Goal: Information Seeking & Learning: Learn about a topic

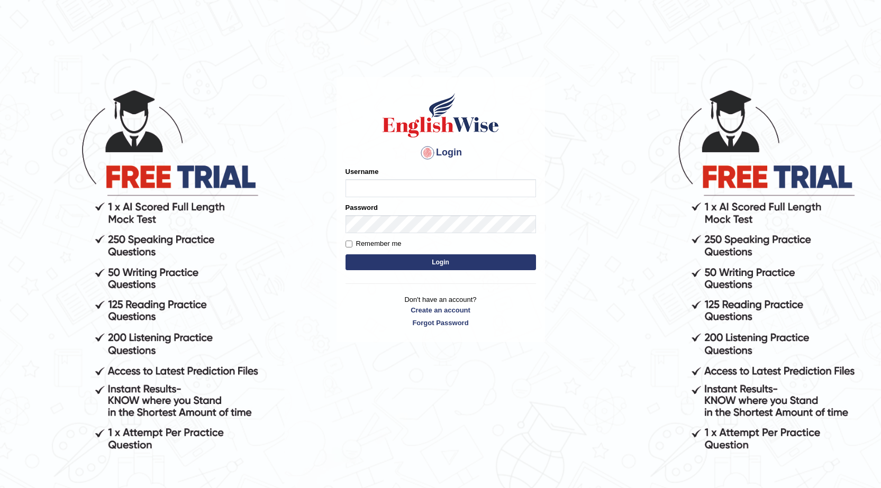
type input "0452277228"
click at [423, 263] on button "Login" at bounding box center [440, 262] width 190 height 16
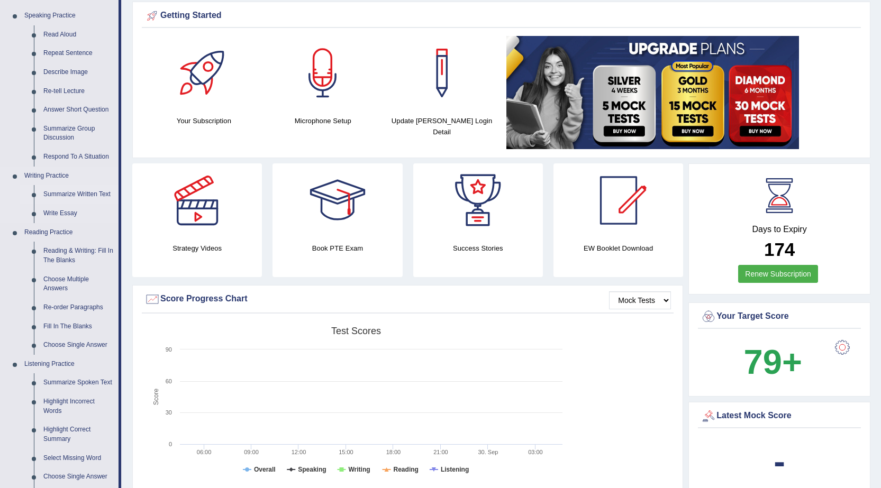
click at [74, 195] on link "Summarize Written Text" at bounding box center [79, 194] width 80 height 19
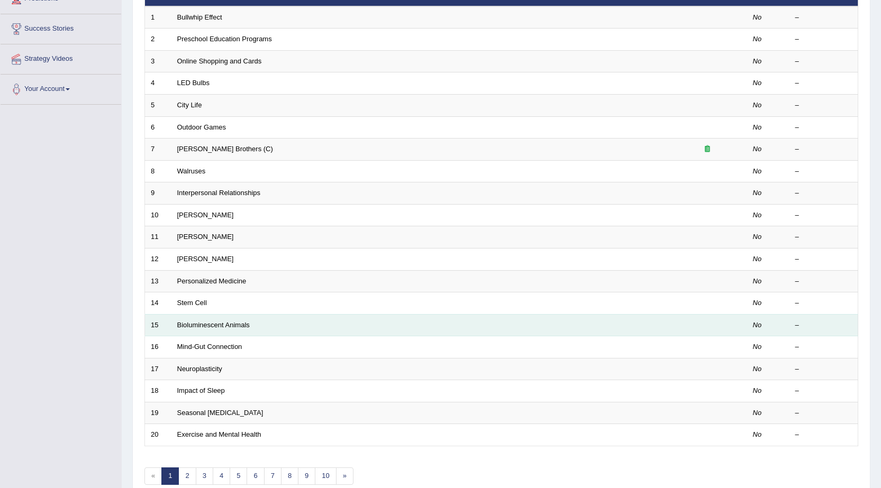
scroll to position [212, 0]
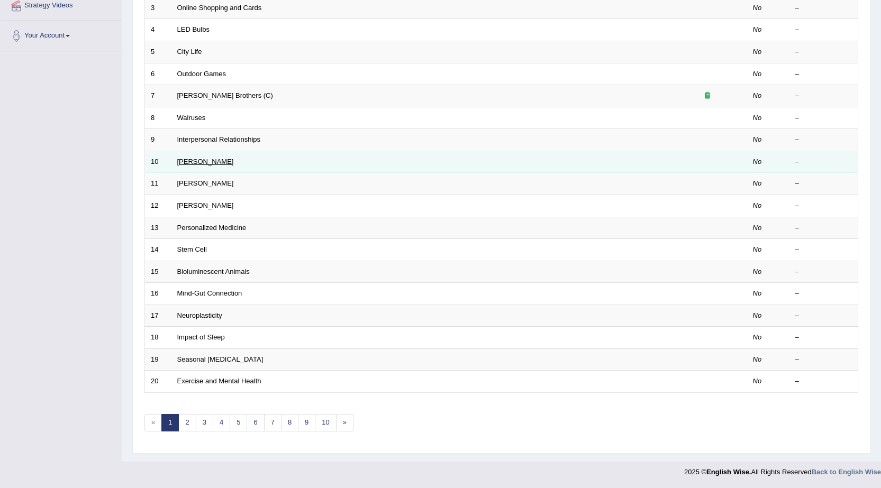
click at [223, 163] on link "Rosalid Franklin" at bounding box center [205, 162] width 57 height 8
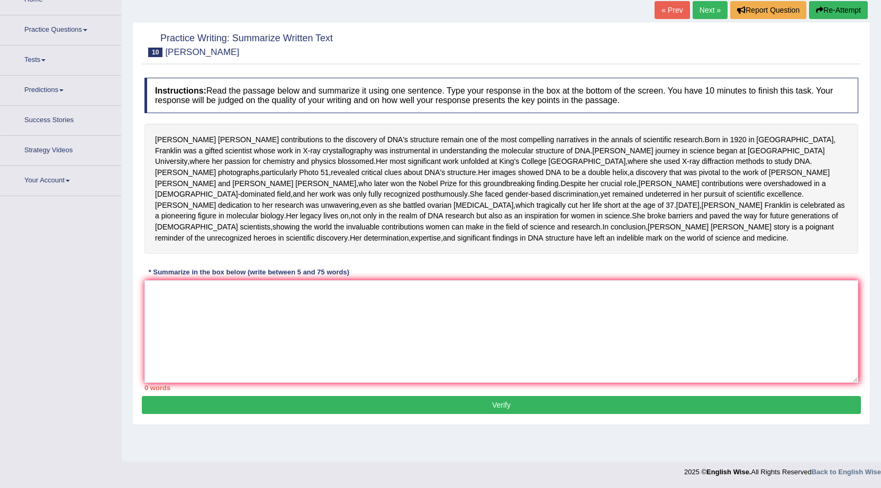
scroll to position [93, 0]
click at [271, 343] on textarea at bounding box center [501, 331] width 714 height 103
click at [281, 338] on textarea at bounding box center [501, 331] width 714 height 103
drag, startPoint x: 292, startPoint y: 126, endPoint x: 337, endPoint y: 130, distance: 45.1
click at [337, 130] on div "Rosalind Franklin's contributions to the discovery of DNA's structure remain on…" at bounding box center [501, 189] width 714 height 130
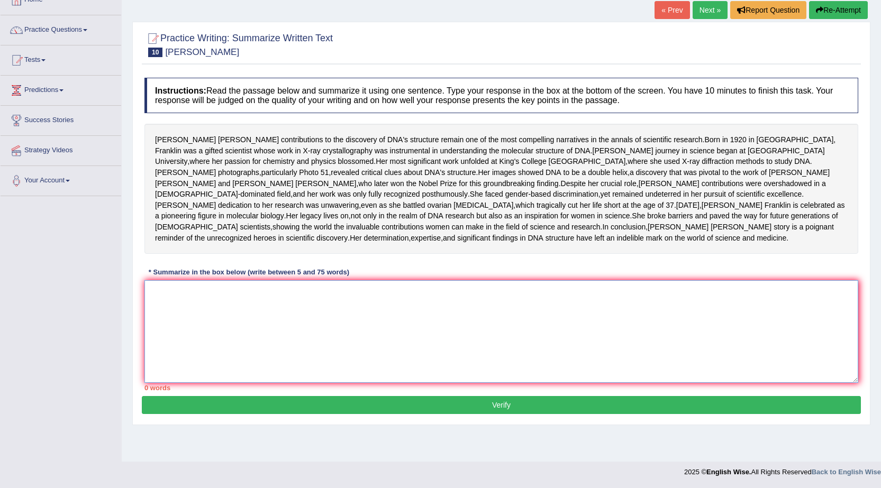
click at [451, 328] on textarea at bounding box center [501, 331] width 714 height 103
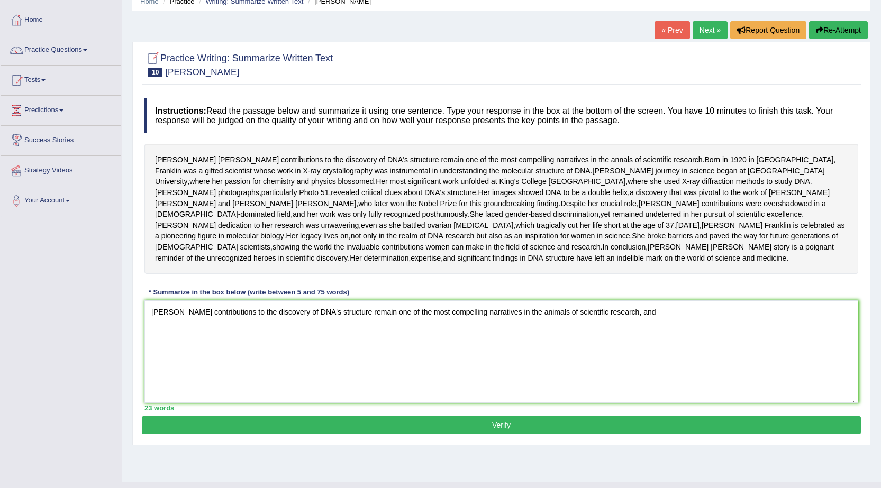
scroll to position [0, 0]
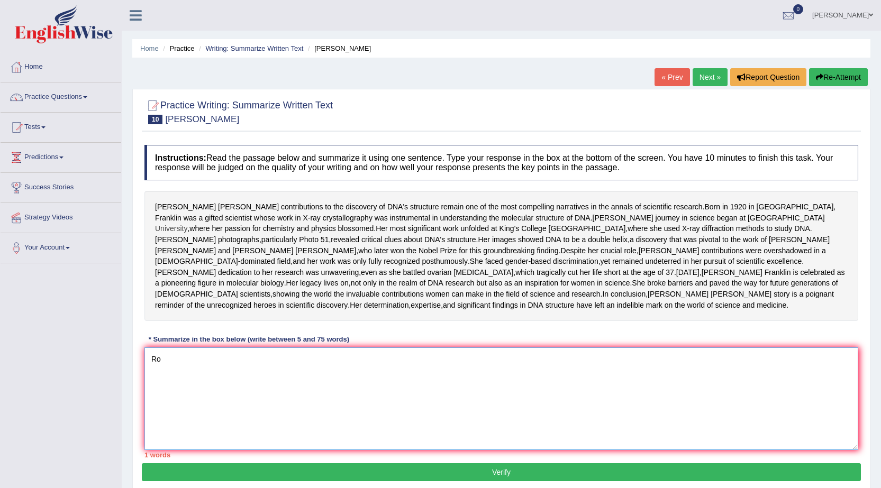
type textarea "R"
drag, startPoint x: 349, startPoint y: 243, endPoint x: 378, endPoint y: 252, distance: 31.0
click at [425, 321] on div "Rosalind Franklin's contributions to the discovery of DNA's structure remain on…" at bounding box center [501, 256] width 714 height 130
drag, startPoint x: 378, startPoint y: 252, endPoint x: 453, endPoint y: 355, distance: 127.3
click at [453, 321] on div "Rosalind Franklin's contributions to the discovery of DNA's structure remain on…" at bounding box center [501, 256] width 714 height 130
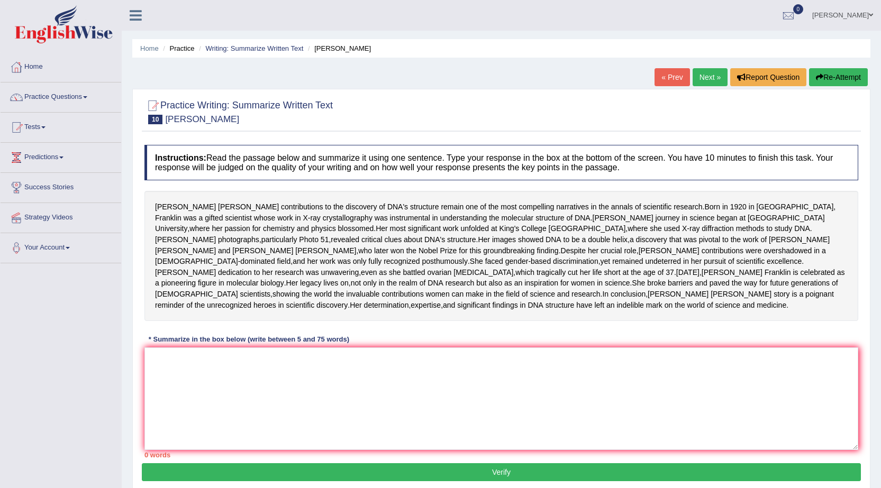
click at [87, 101] on link "Practice Questions" at bounding box center [61, 96] width 121 height 26
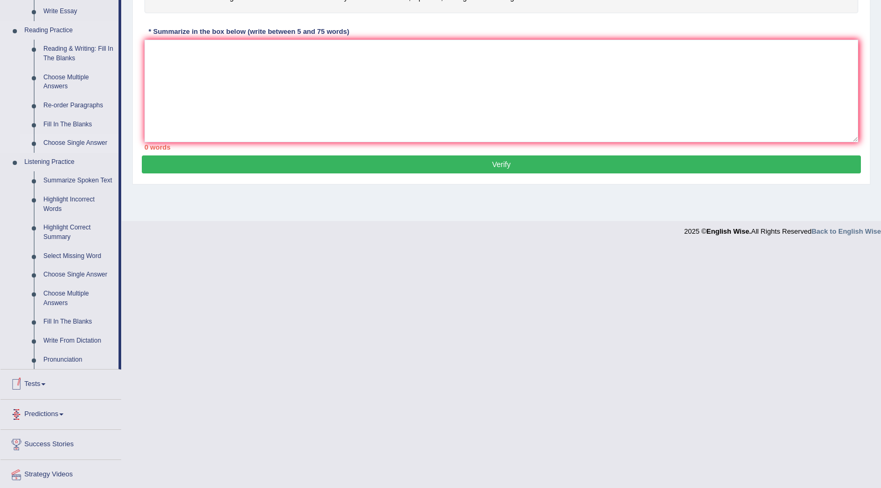
scroll to position [341, 0]
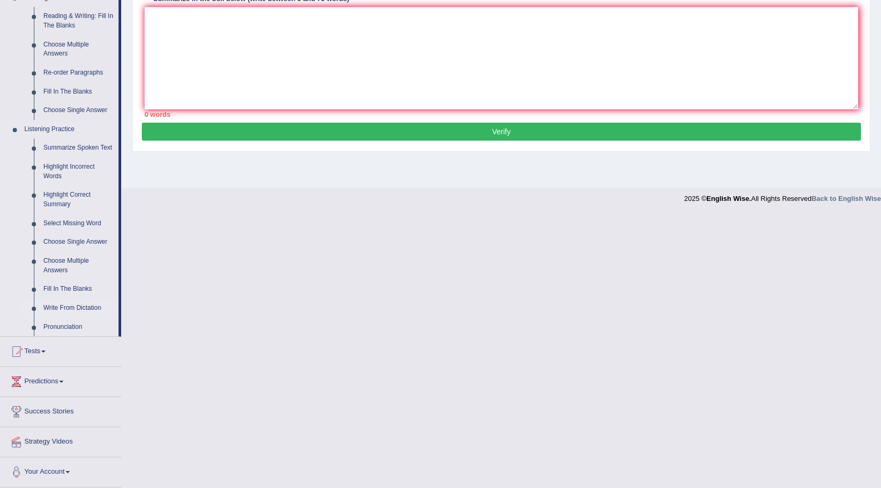
click at [77, 306] on link "Write From Dictation" at bounding box center [79, 308] width 80 height 19
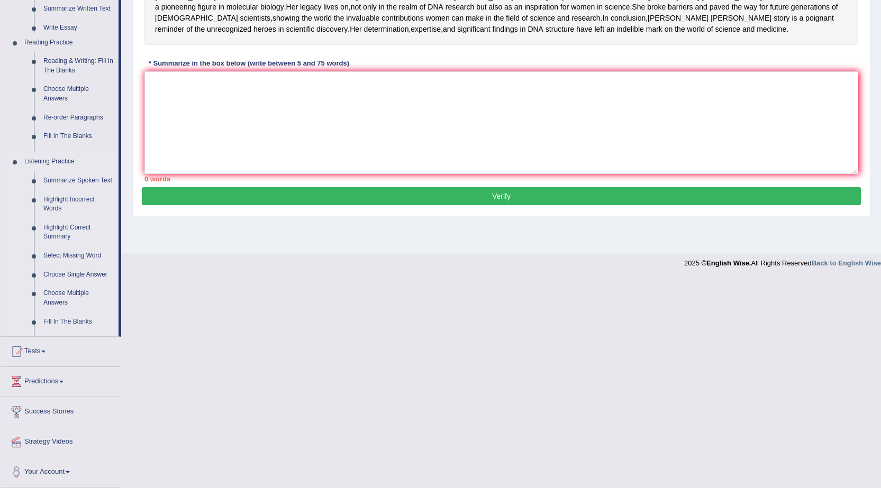
scroll to position [93, 0]
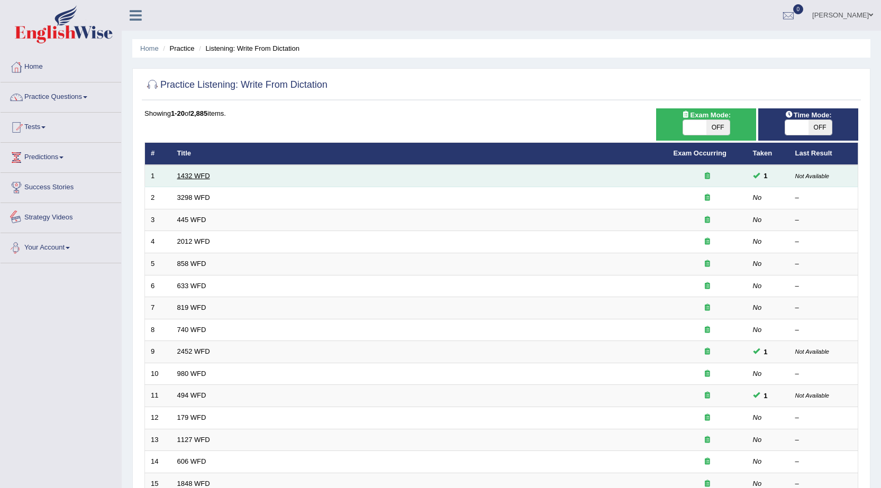
click at [207, 175] on link "1432 WFD" at bounding box center [193, 176] width 33 height 8
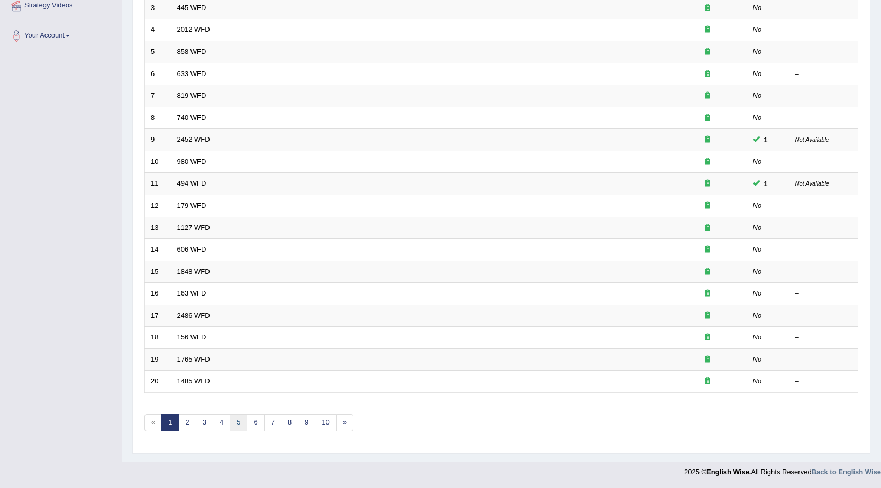
click at [235, 423] on link "5" at bounding box center [238, 422] width 17 height 17
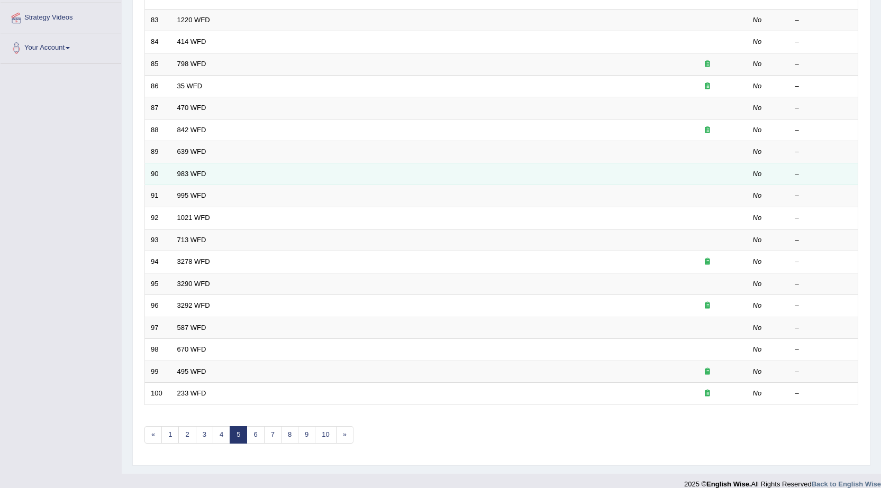
scroll to position [212, 0]
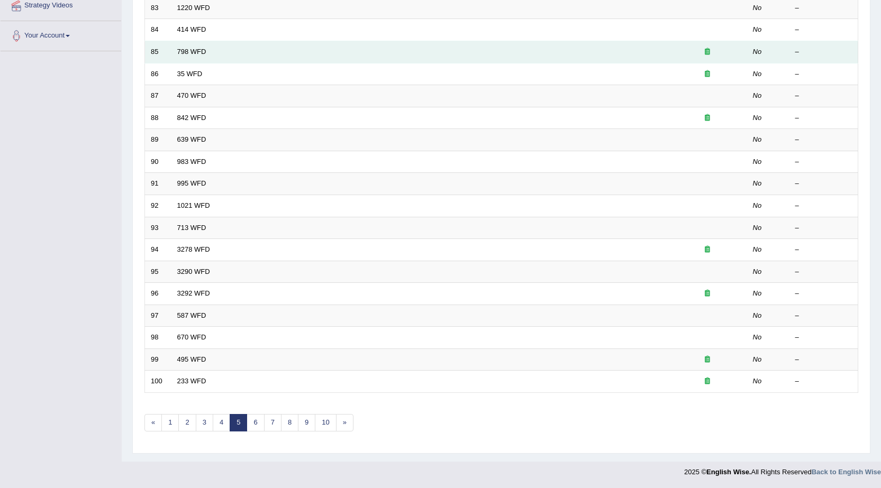
click at [707, 52] on icon at bounding box center [707, 51] width 5 height 7
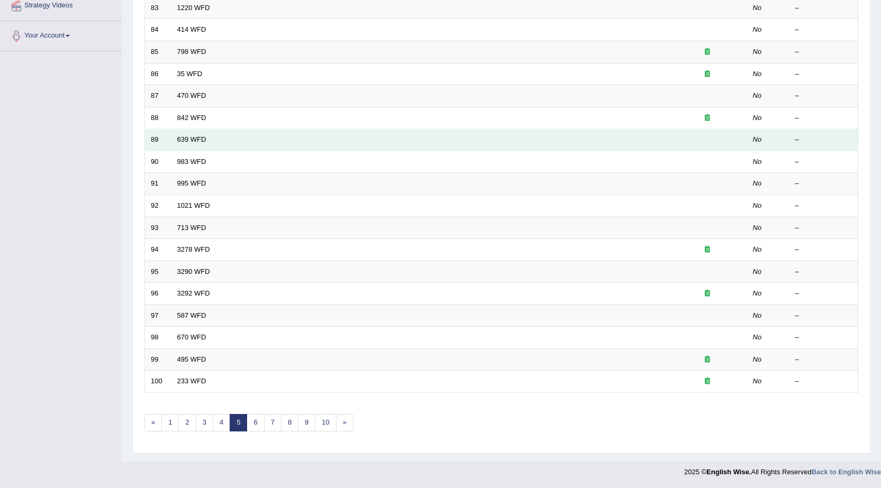
scroll to position [0, 0]
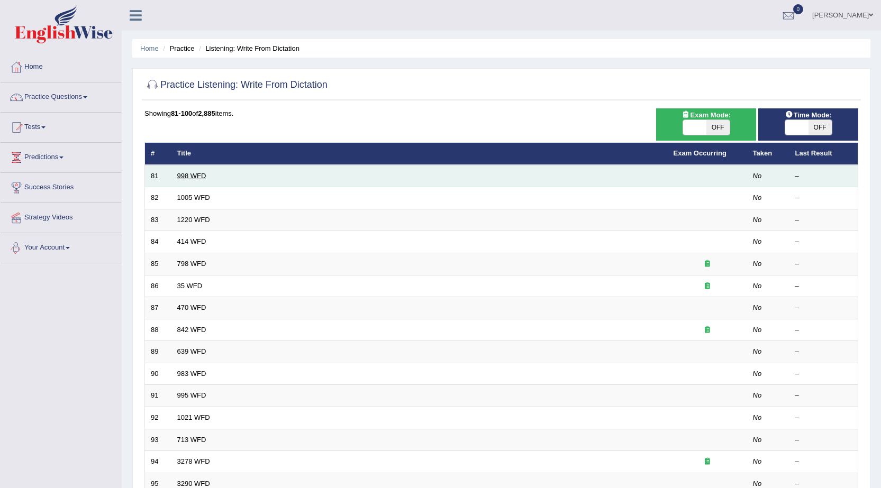
click at [197, 176] on link "998 WFD" at bounding box center [191, 176] width 29 height 8
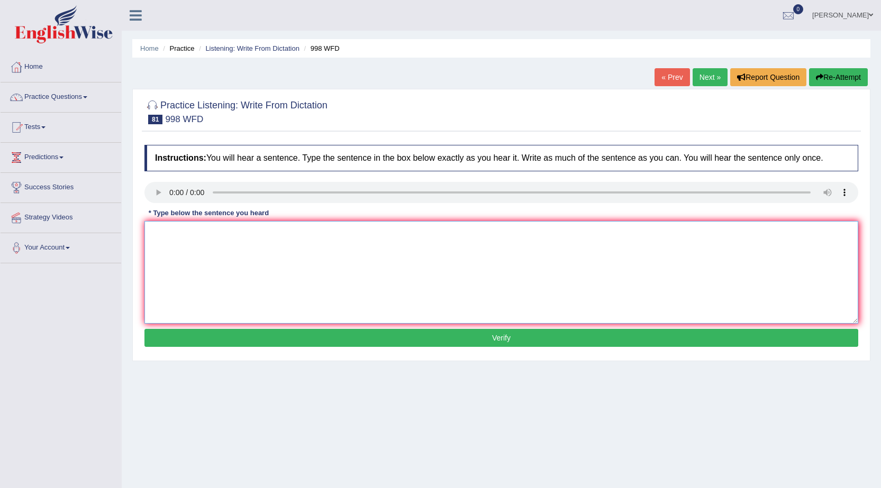
click at [259, 276] on textarea at bounding box center [501, 272] width 714 height 103
type textarea "We will hold a celebration for the graduate student."
click at [705, 345] on button "Verify" at bounding box center [501, 338] width 714 height 18
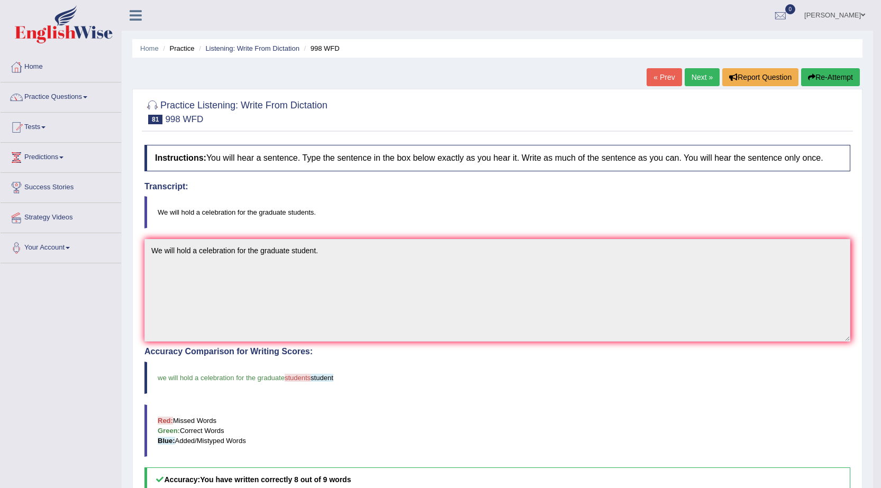
click at [699, 80] on link "Next »" at bounding box center [702, 77] width 35 height 18
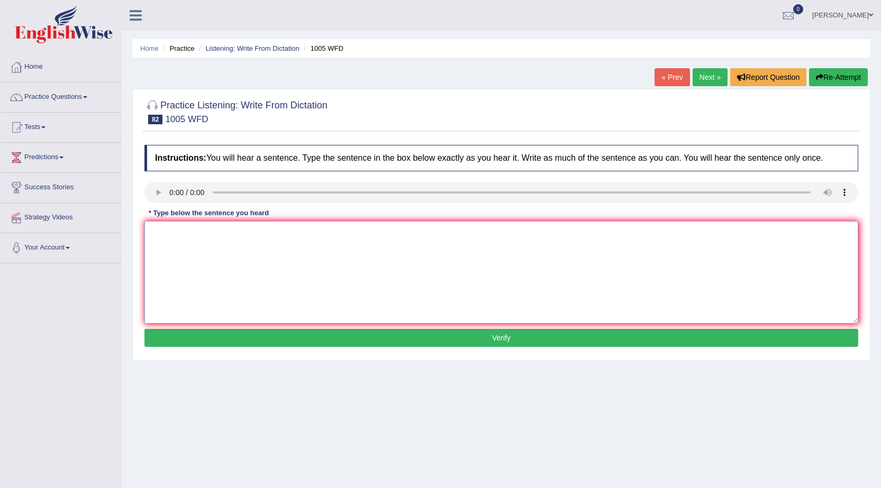
click at [283, 242] on textarea at bounding box center [501, 272] width 714 height 103
type textarea "T"
click at [66, 89] on link "Practice Questions" at bounding box center [61, 96] width 121 height 26
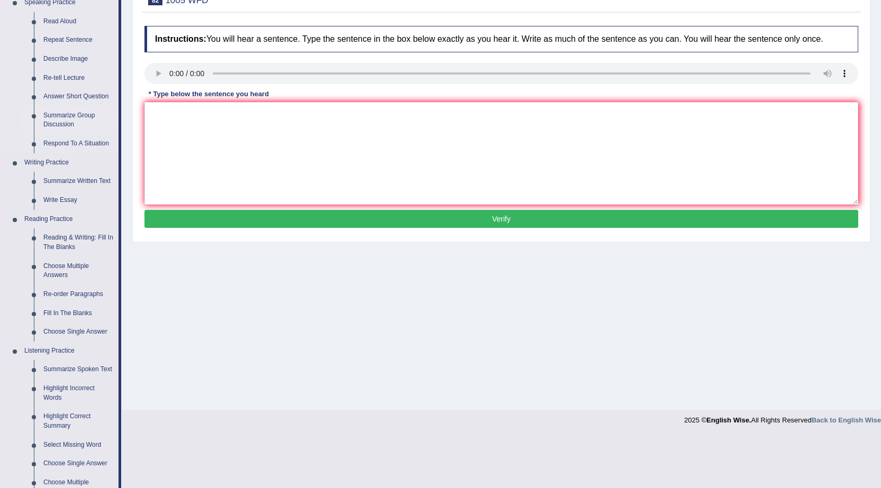
scroll to position [159, 0]
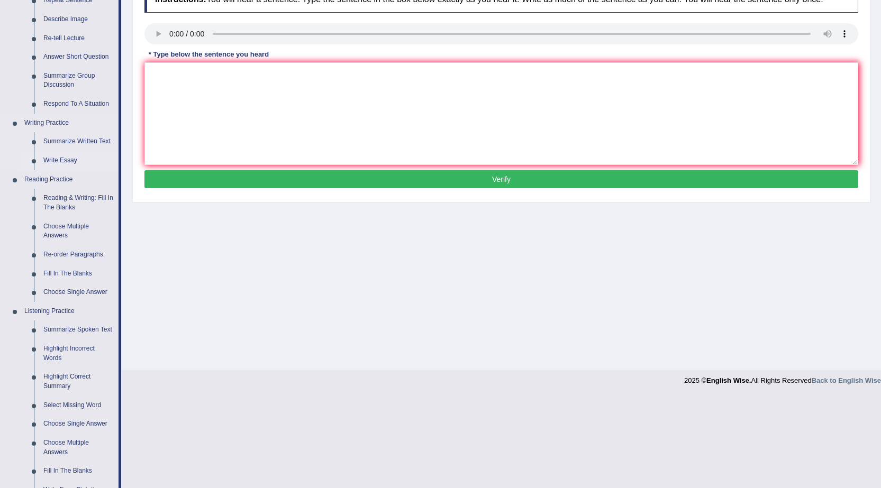
click at [73, 161] on link "Write Essay" at bounding box center [79, 160] width 80 height 19
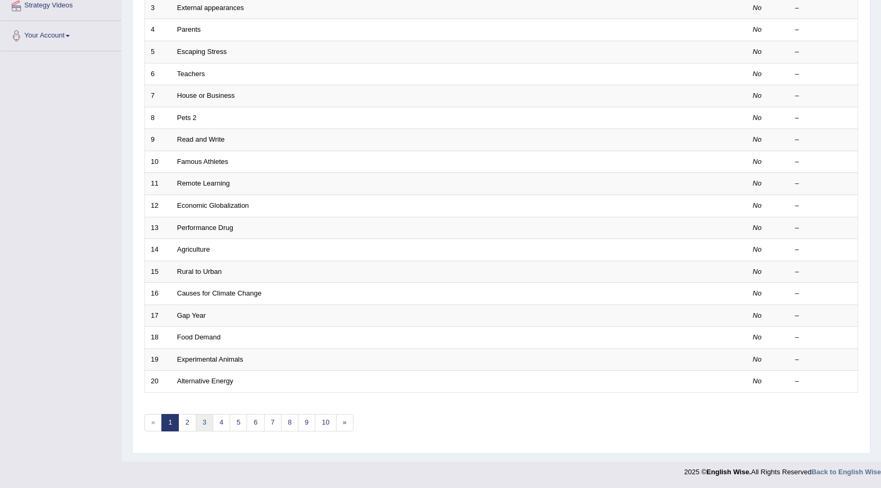
click at [207, 426] on link "3" at bounding box center [204, 422] width 17 height 17
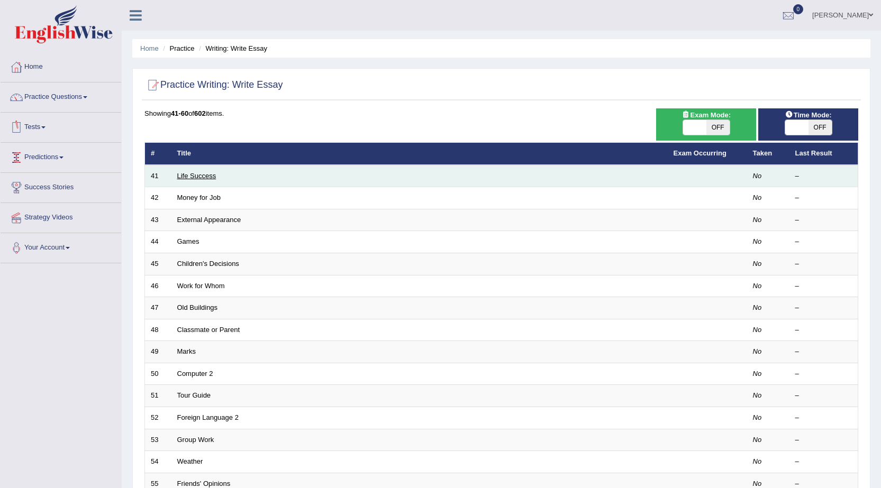
click at [191, 174] on link "Life Success" at bounding box center [196, 176] width 39 height 8
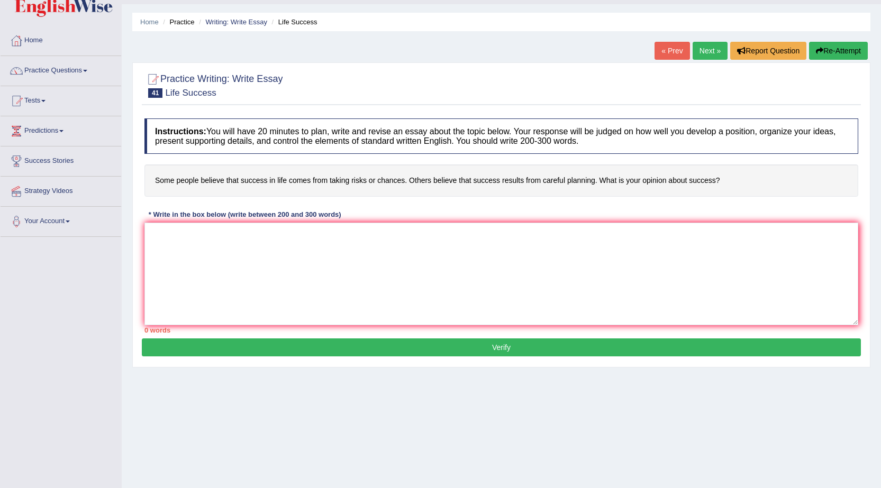
scroll to position [14, 0]
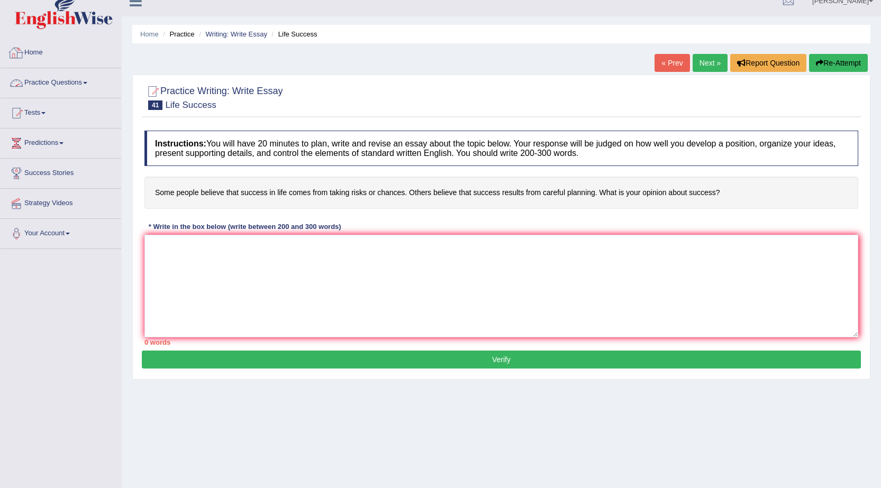
click at [89, 84] on link "Practice Questions" at bounding box center [61, 81] width 121 height 26
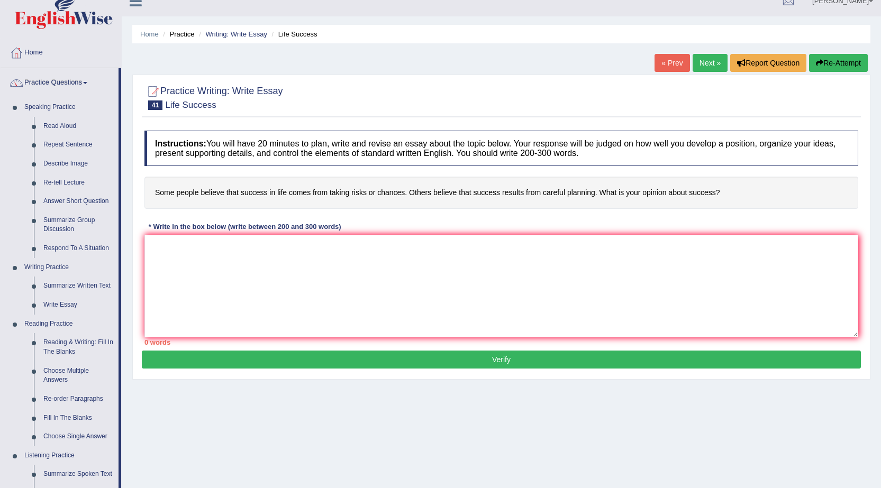
scroll to position [226, 0]
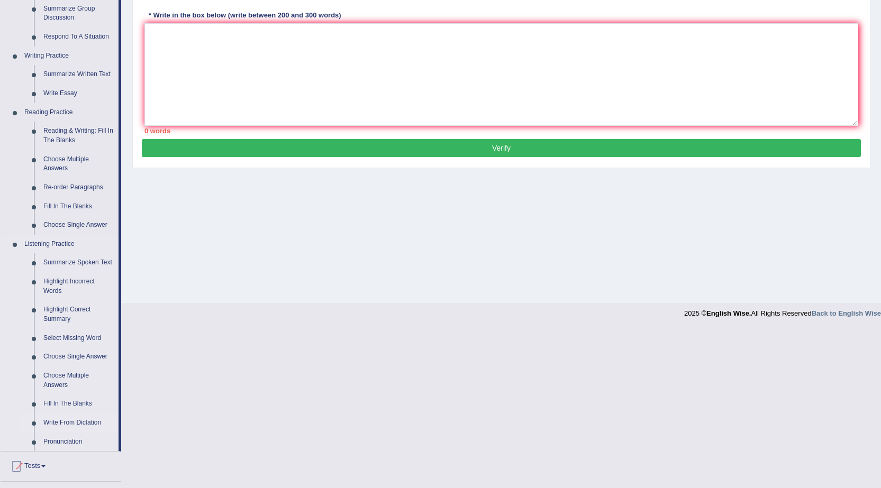
click at [87, 426] on link "Write From Dictation" at bounding box center [79, 423] width 80 height 19
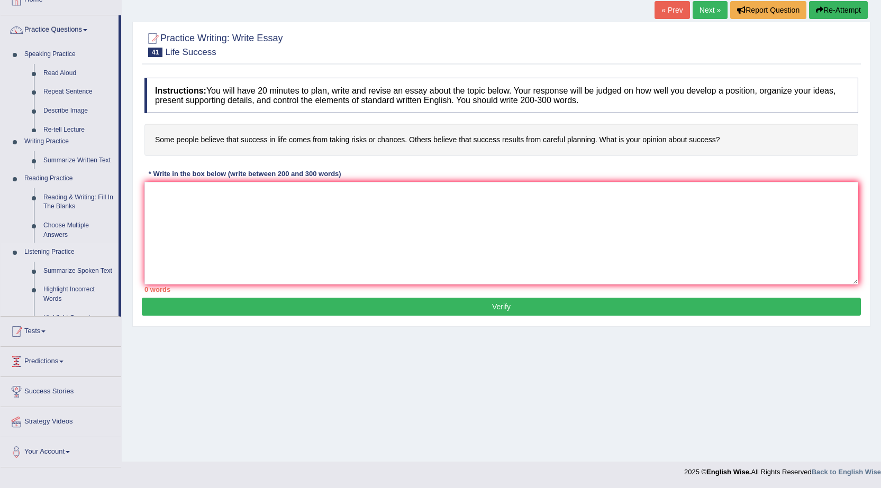
scroll to position [67, 0]
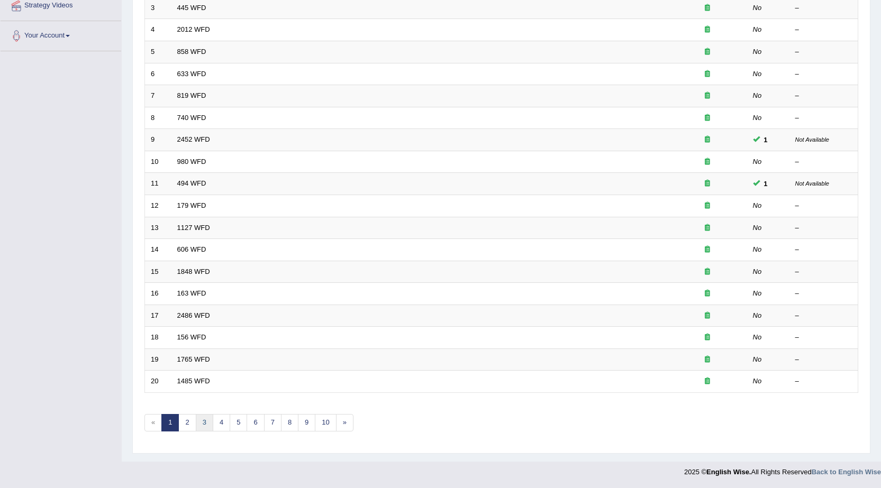
click at [199, 426] on link "3" at bounding box center [204, 422] width 17 height 17
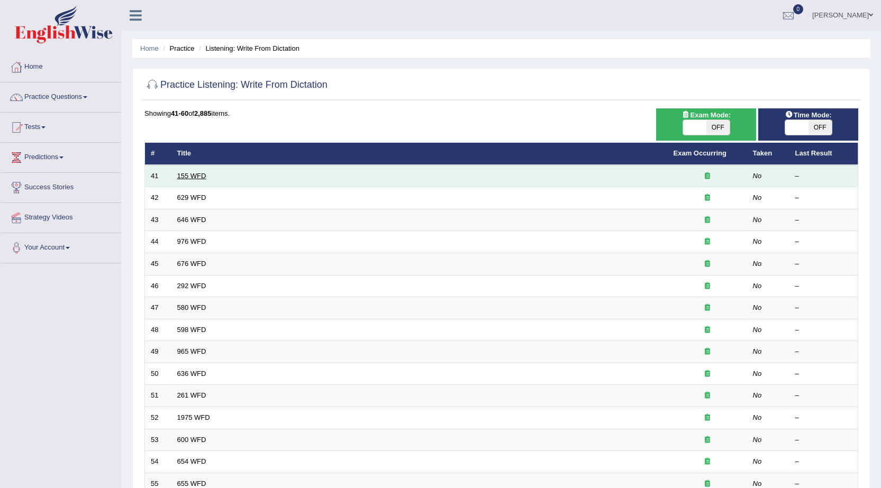
click at [196, 174] on link "155 WFD" at bounding box center [191, 176] width 29 height 8
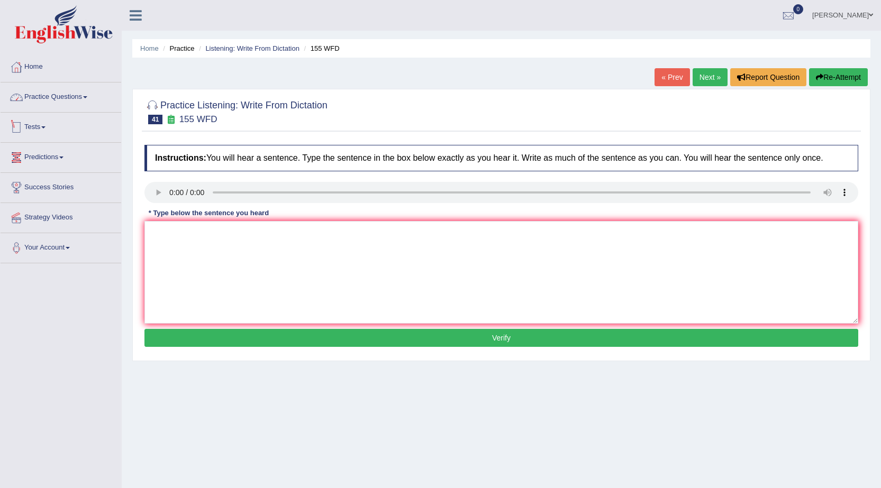
click at [84, 91] on link "Practice Questions" at bounding box center [61, 96] width 121 height 26
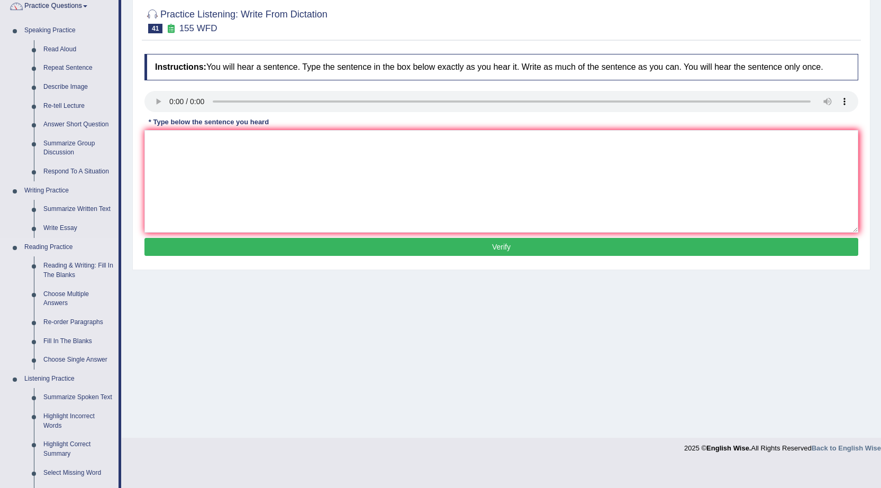
scroll to position [265, 0]
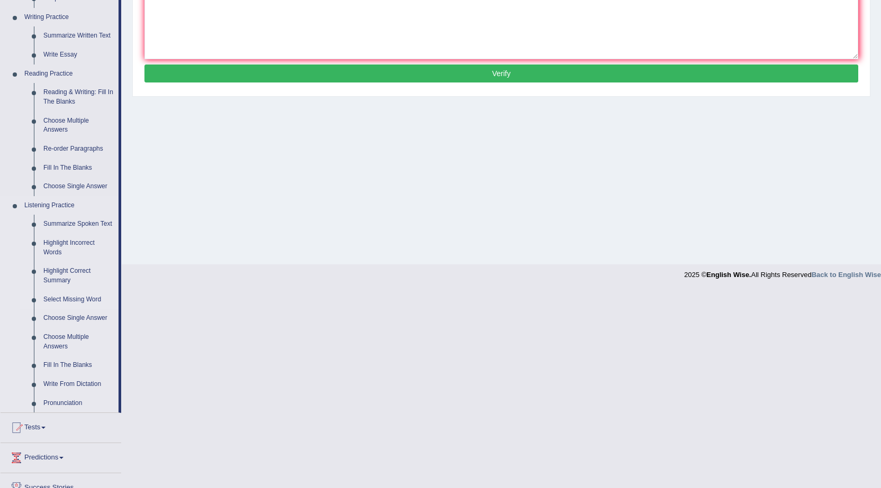
click at [74, 301] on link "Select Missing Word" at bounding box center [79, 299] width 80 height 19
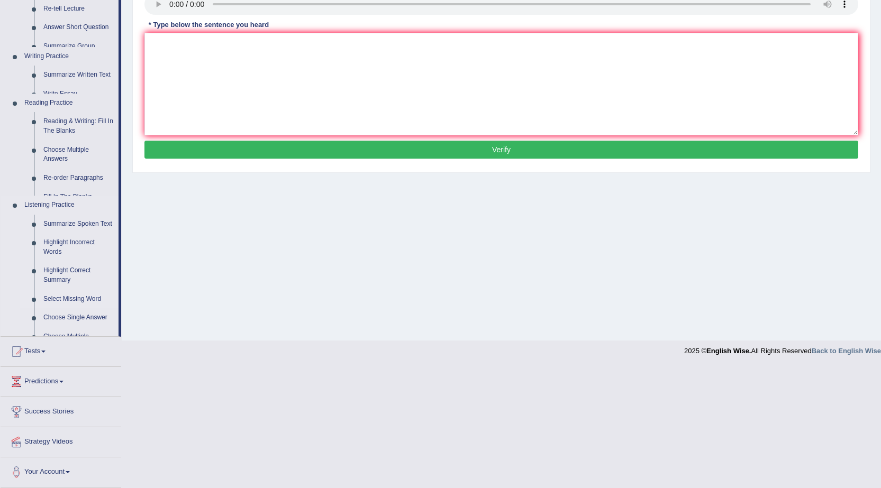
scroll to position [74, 0]
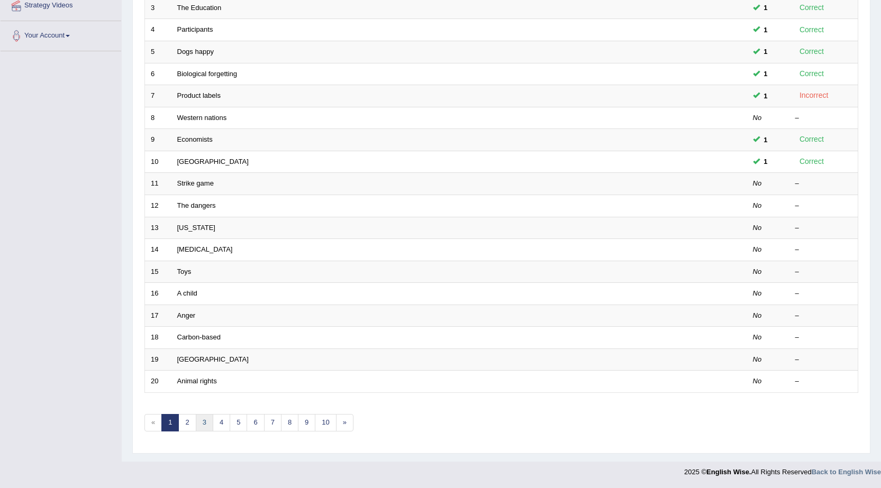
click at [200, 427] on link "3" at bounding box center [204, 422] width 17 height 17
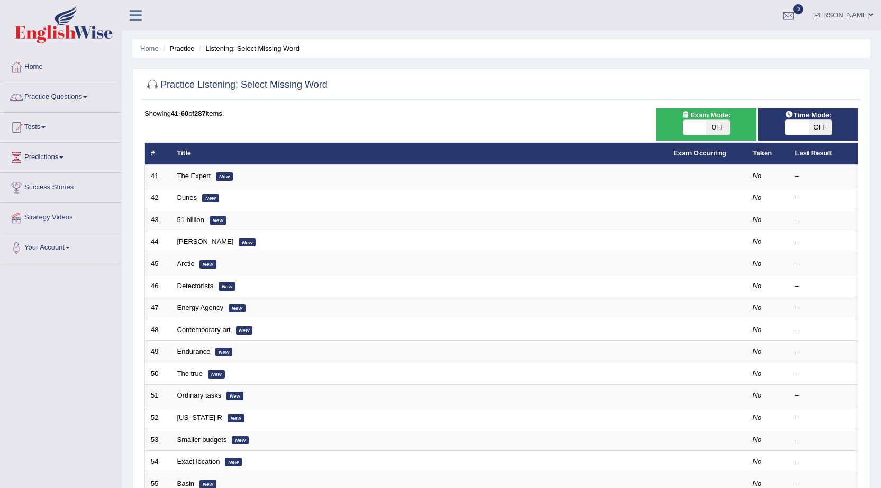
click at [196, 174] on link "The Expert" at bounding box center [194, 176] width 34 height 8
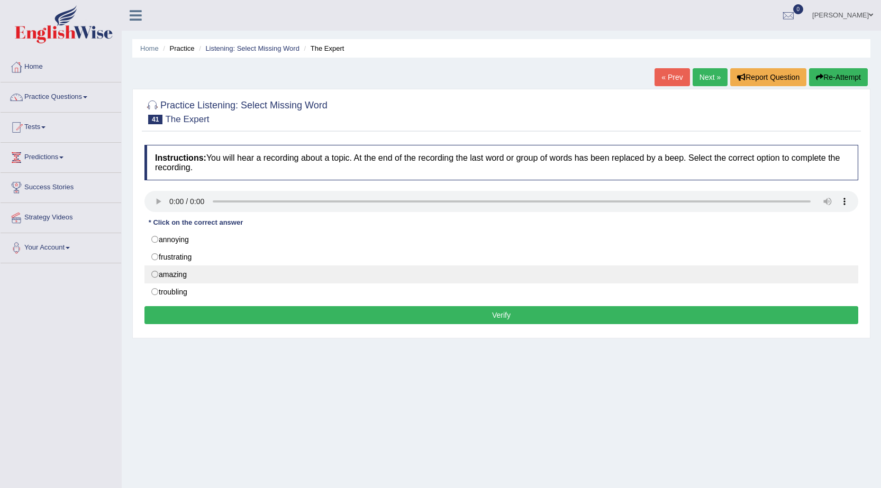
click at [158, 279] on label "amazing" at bounding box center [501, 275] width 714 height 18
radio input "true"
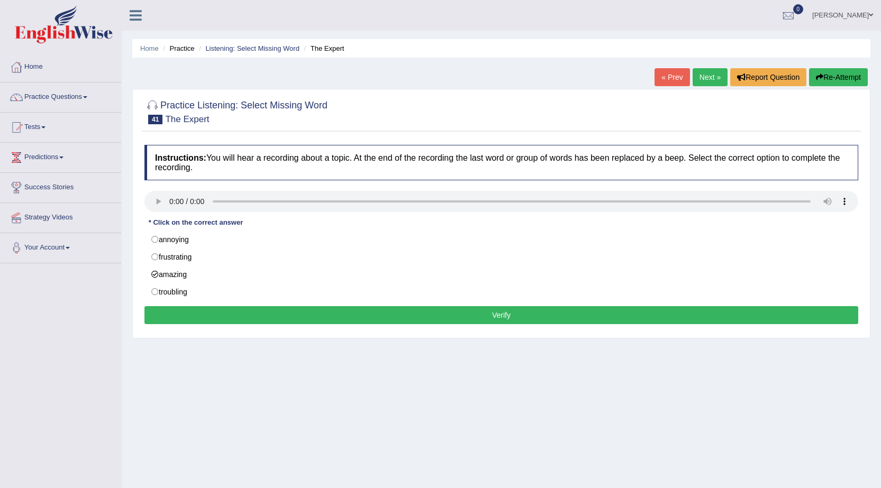
click at [204, 312] on button "Verify" at bounding box center [501, 315] width 714 height 18
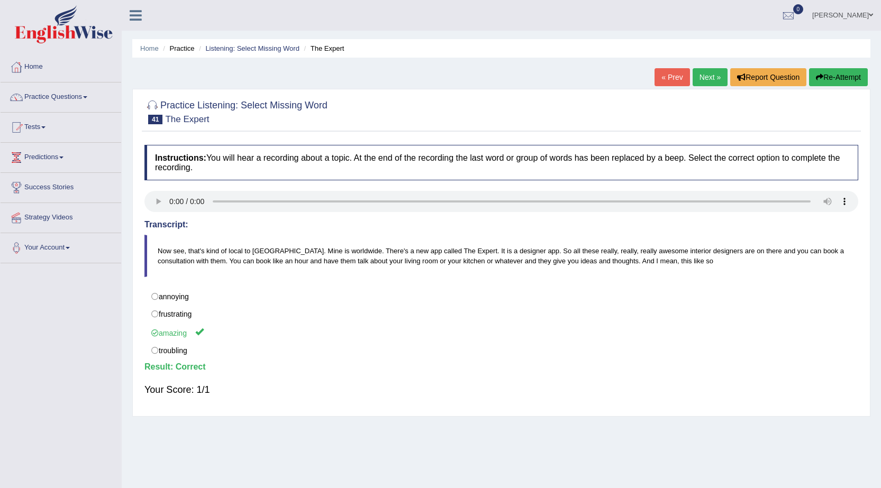
click at [705, 84] on link "Next »" at bounding box center [710, 77] width 35 height 18
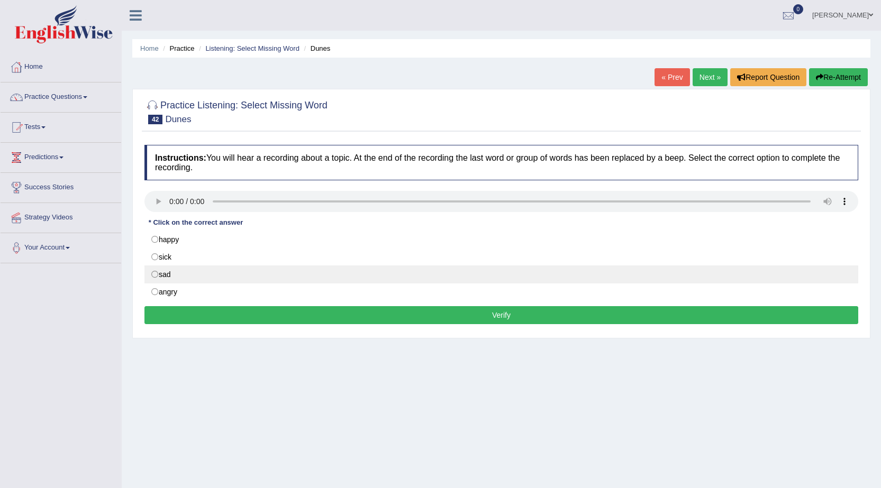
click at [158, 276] on label "sad" at bounding box center [501, 275] width 714 height 18
radio input "true"
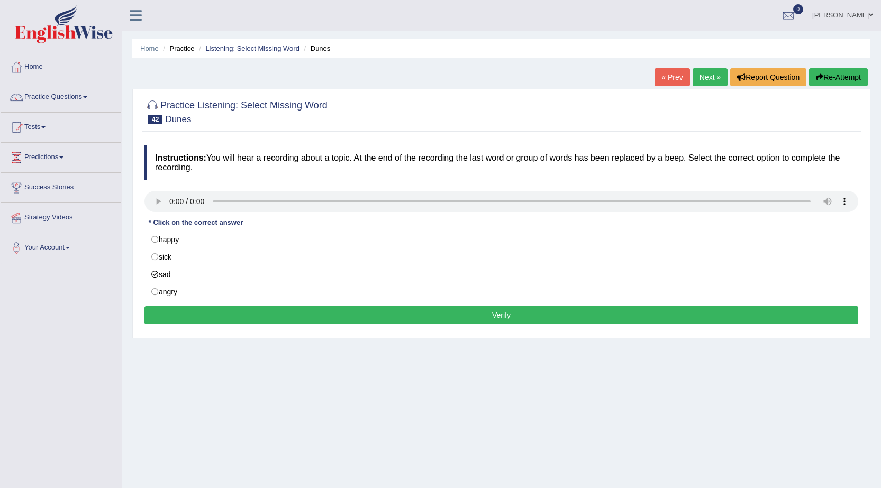
click at [190, 318] on button "Verify" at bounding box center [501, 315] width 714 height 18
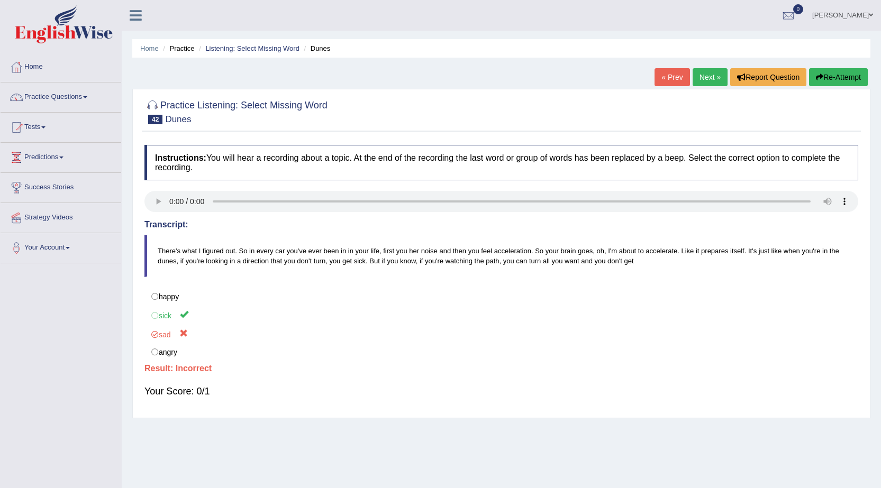
click at [189, 318] on label "sick" at bounding box center [501, 315] width 714 height 20
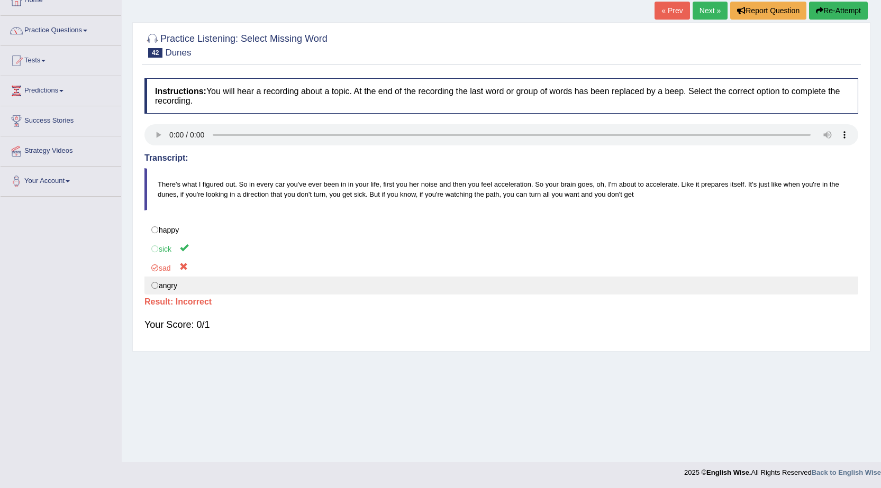
scroll to position [67, 0]
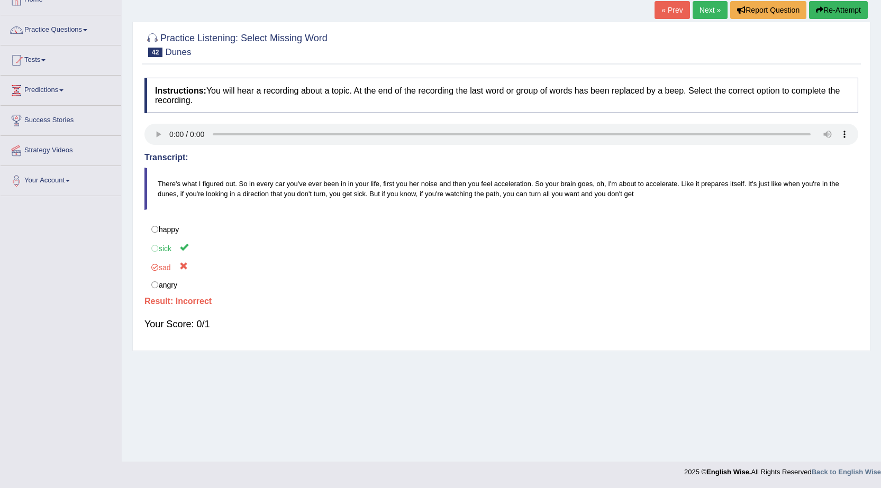
click at [708, 4] on link "Next »" at bounding box center [710, 10] width 35 height 18
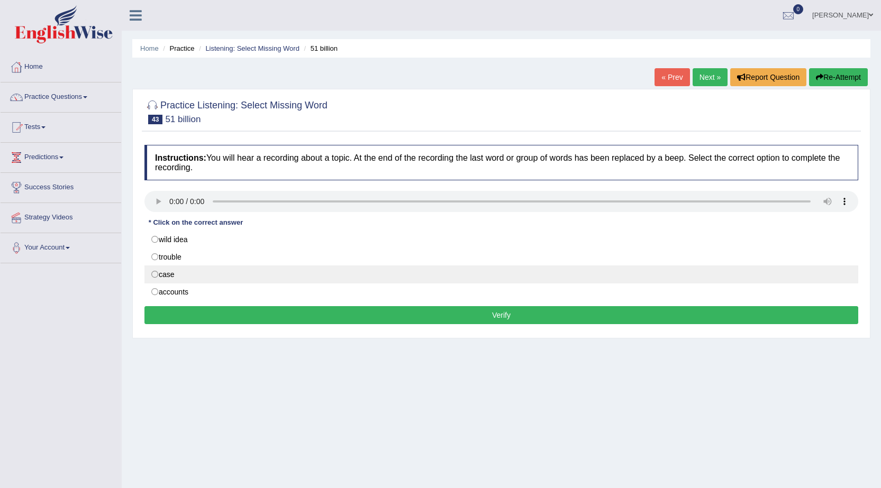
click at [158, 276] on label "case" at bounding box center [501, 275] width 714 height 18
radio input "true"
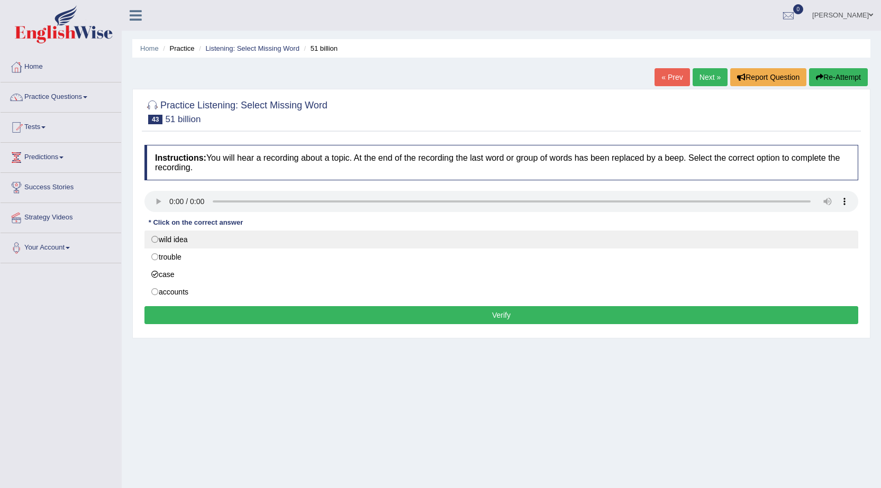
click at [159, 241] on label "wild idea" at bounding box center [501, 240] width 714 height 18
radio input "true"
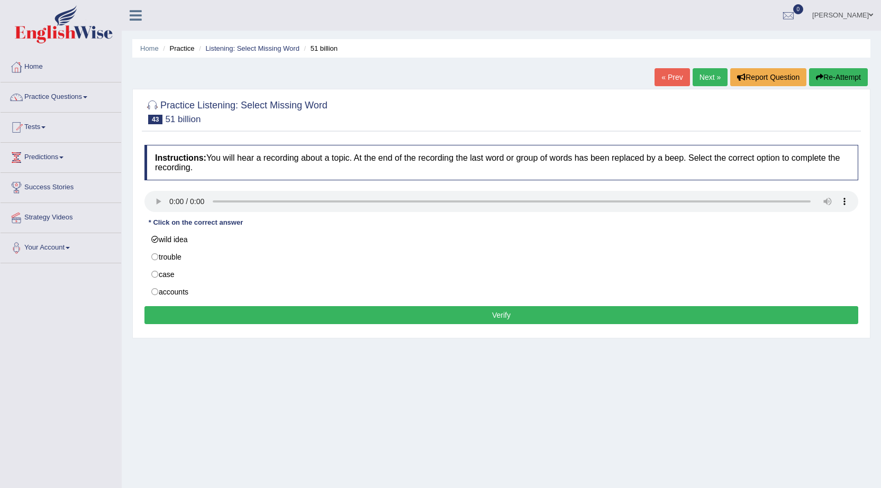
click at [243, 317] on button "Verify" at bounding box center [501, 315] width 714 height 18
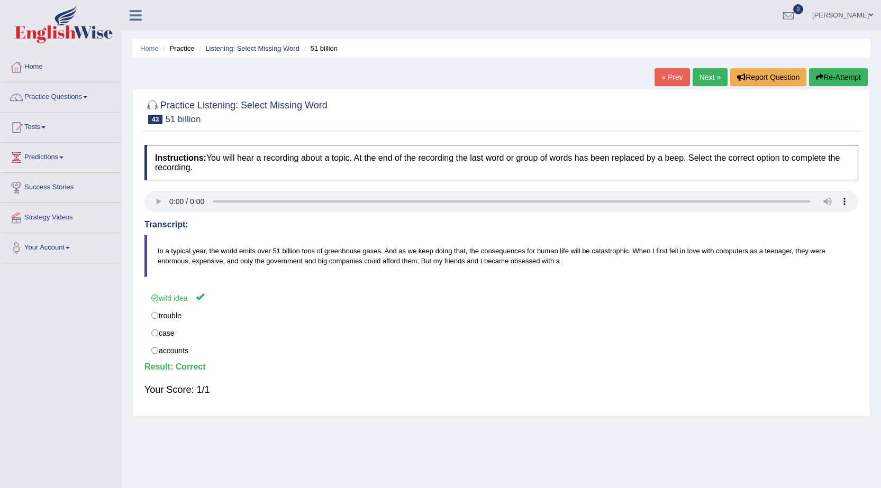
click at [706, 77] on link "Next »" at bounding box center [710, 77] width 35 height 18
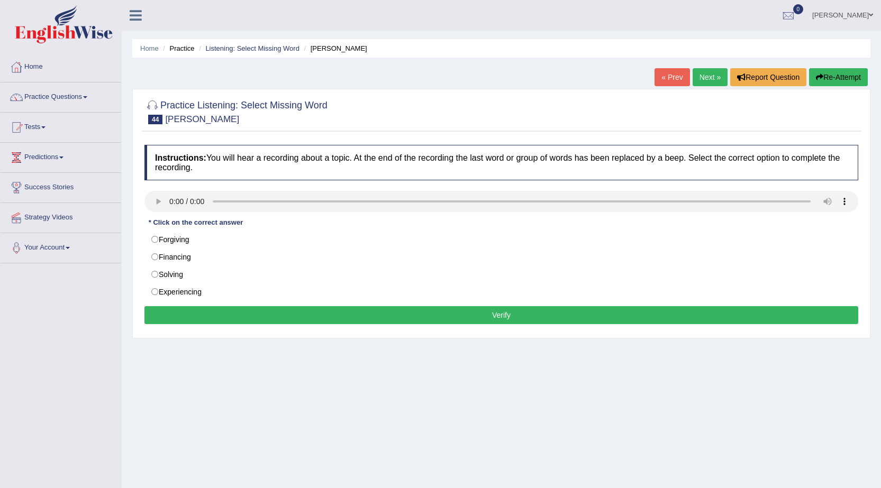
click at [712, 71] on link "Next »" at bounding box center [710, 77] width 35 height 18
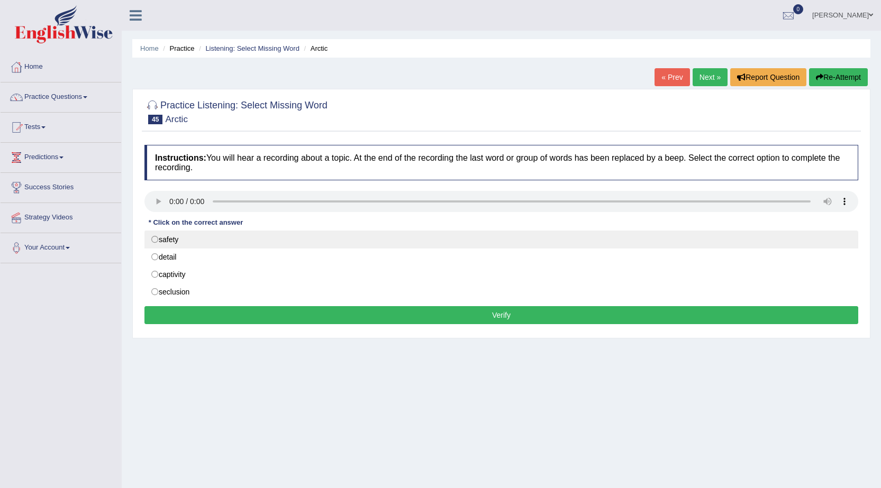
click at [157, 241] on label "safety" at bounding box center [501, 240] width 714 height 18
radio input "true"
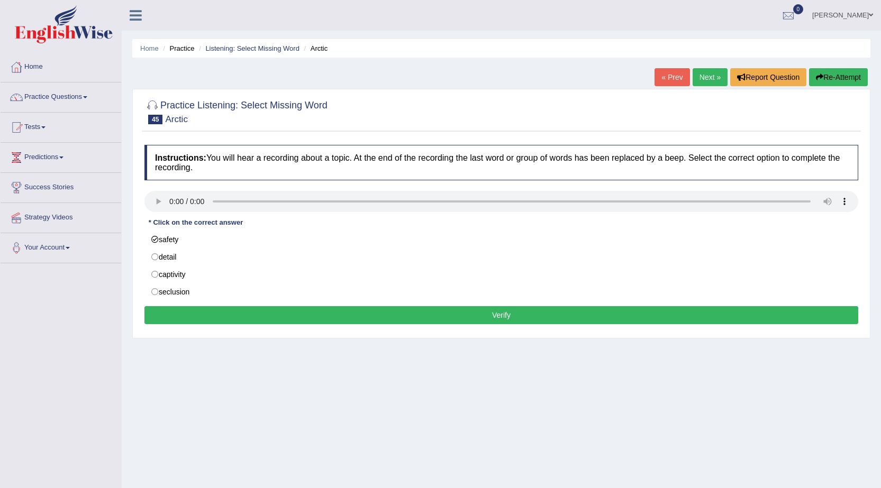
click at [233, 312] on button "Verify" at bounding box center [501, 315] width 714 height 18
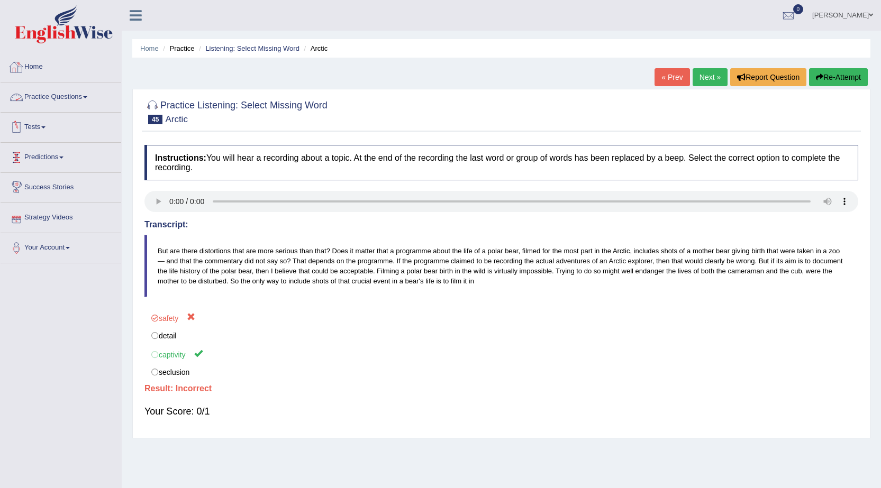
click at [42, 97] on link "Practice Questions" at bounding box center [61, 96] width 121 height 26
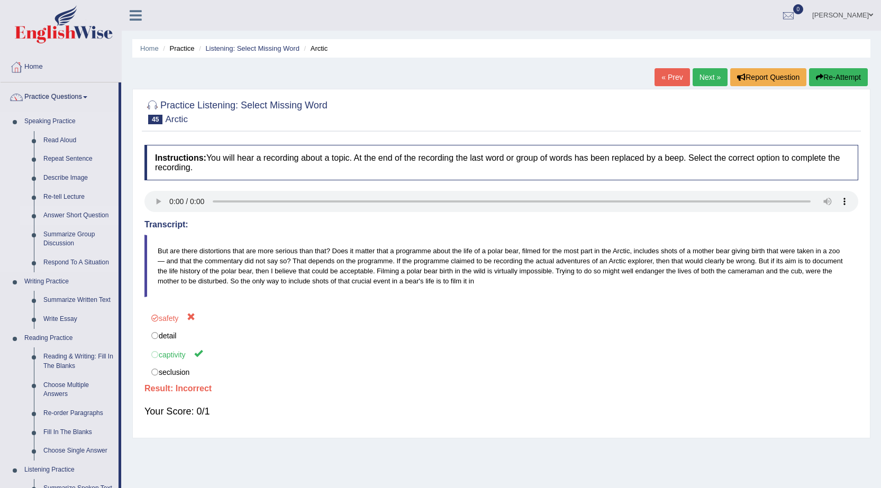
click at [71, 217] on link "Answer Short Question" at bounding box center [79, 215] width 80 height 19
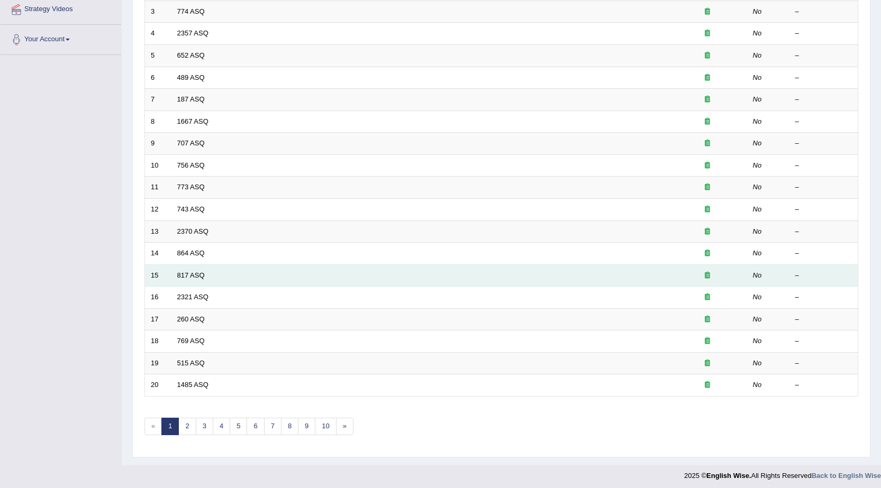
scroll to position [212, 0]
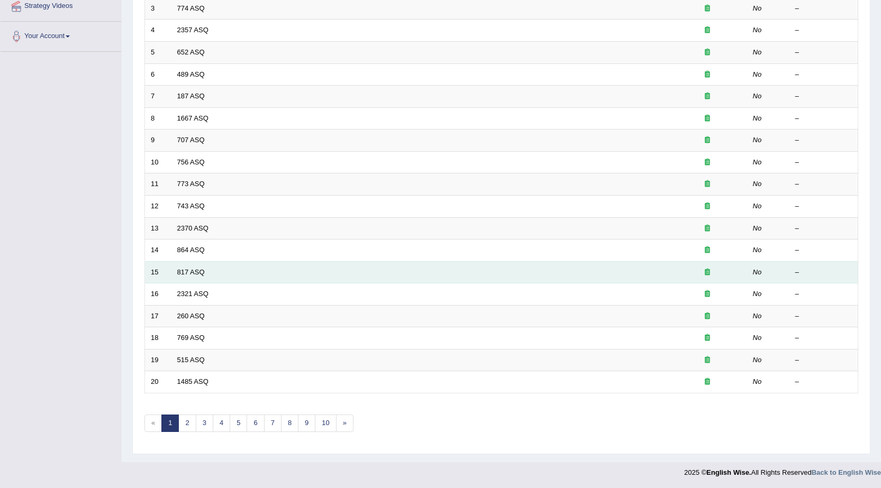
click at [491, 267] on td "817 ASQ" at bounding box center [419, 272] width 496 height 22
click at [199, 271] on link "817 ASQ" at bounding box center [191, 272] width 28 height 8
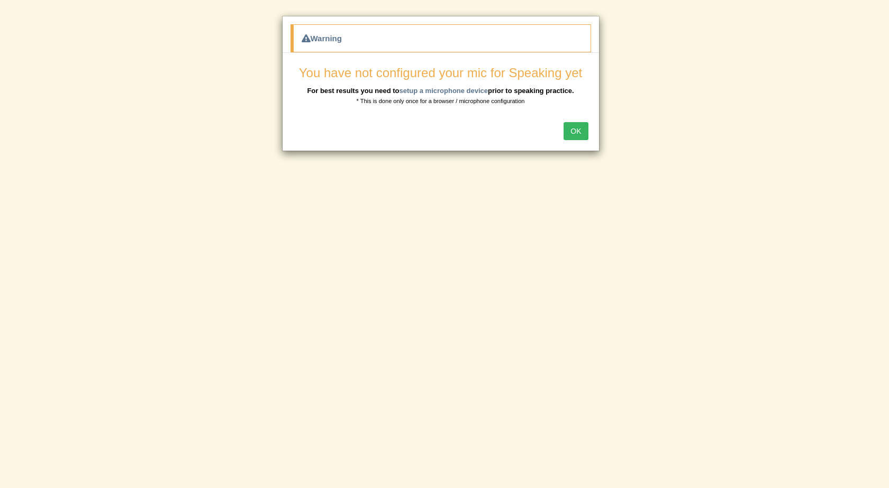
click at [575, 131] on button "OK" at bounding box center [575, 131] width 24 height 18
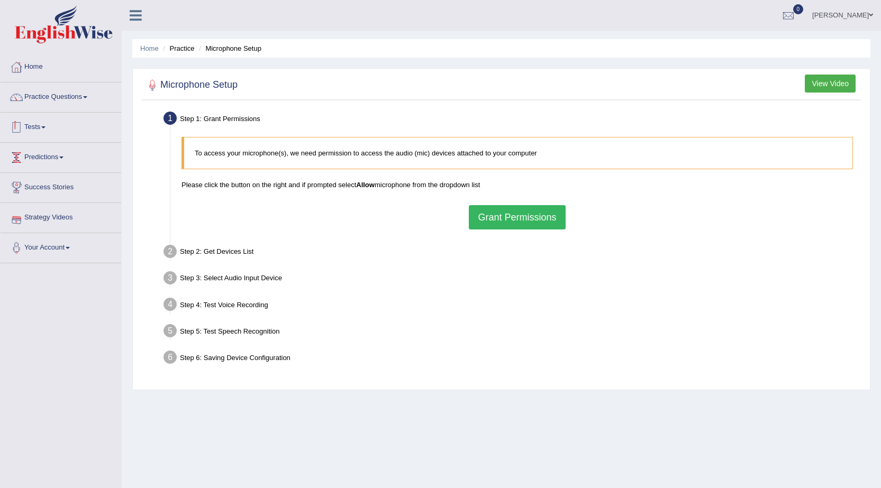
click at [44, 127] on link "Tests" at bounding box center [61, 126] width 121 height 26
click at [86, 109] on li "Practice Questions Speaking Practice Read Aloud Repeat Sentence Describe Image …" at bounding box center [61, 98] width 121 height 30
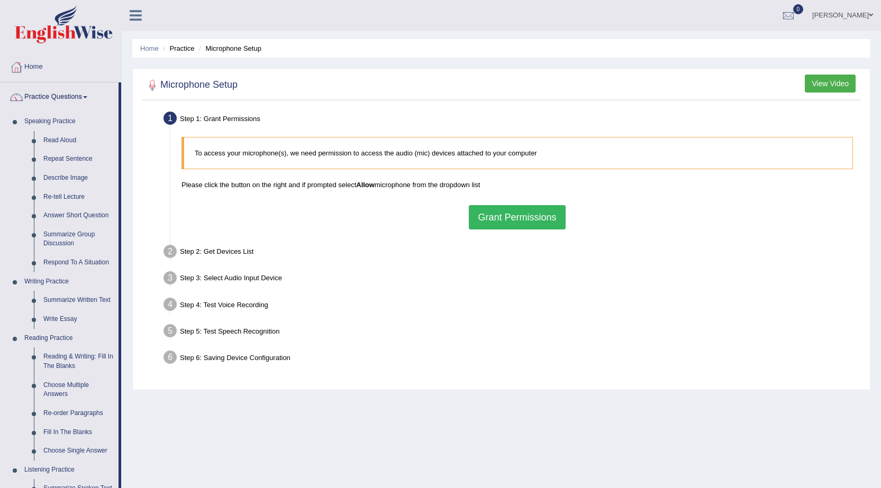
click at [526, 219] on button "Grant Permissions" at bounding box center [517, 217] width 96 height 24
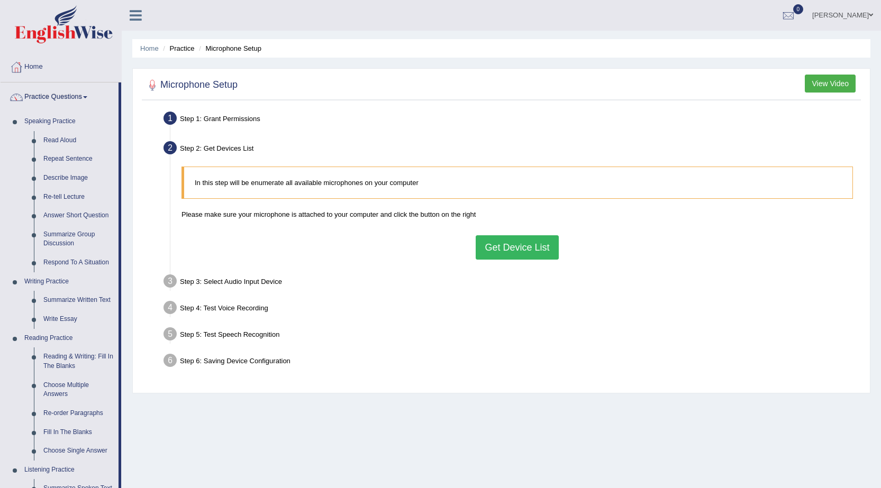
click at [539, 251] on button "Get Device List" at bounding box center [517, 247] width 83 height 24
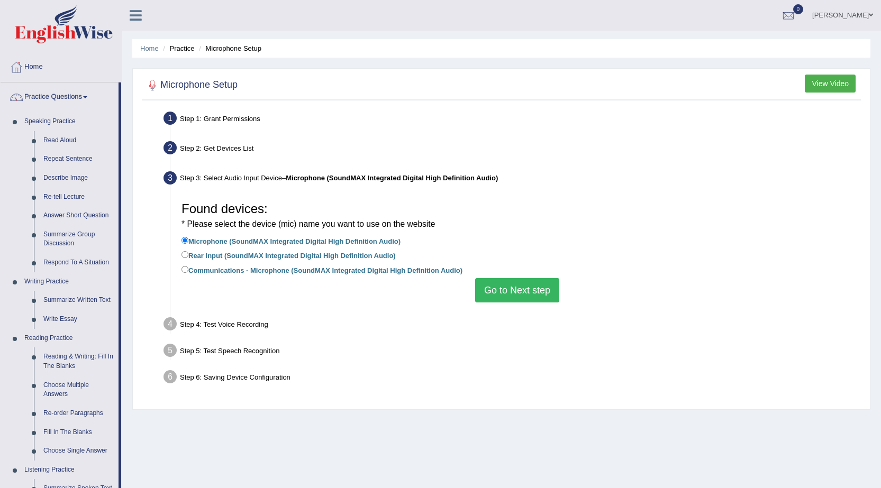
click at [513, 288] on button "Go to Next step" at bounding box center [517, 290] width 84 height 24
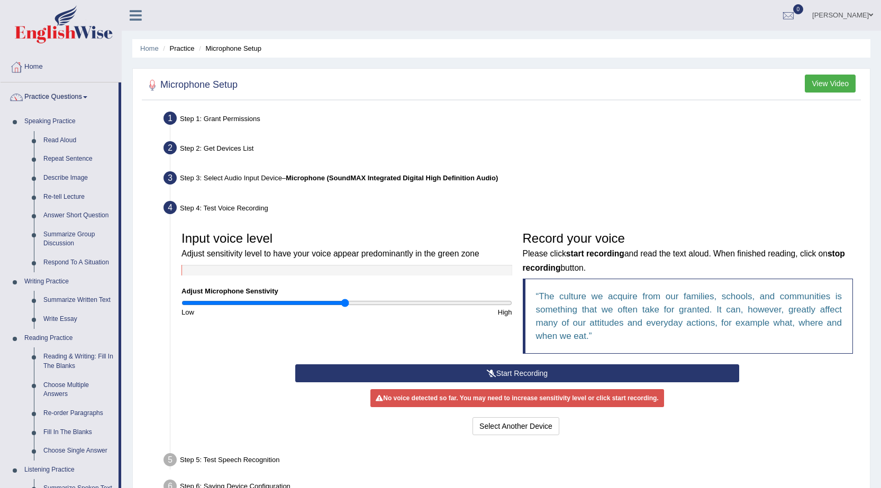
click at [504, 375] on button "Start Recording" at bounding box center [517, 374] width 444 height 18
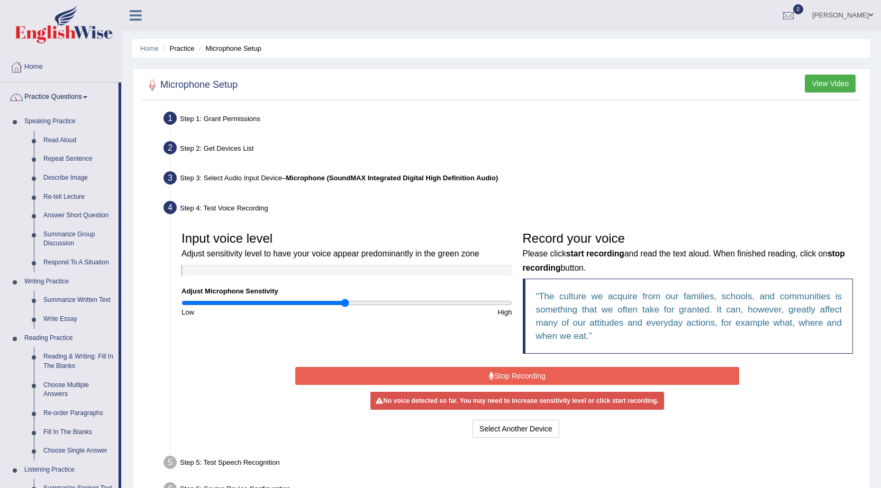
click at [504, 375] on button "Stop Recording" at bounding box center [517, 376] width 444 height 18
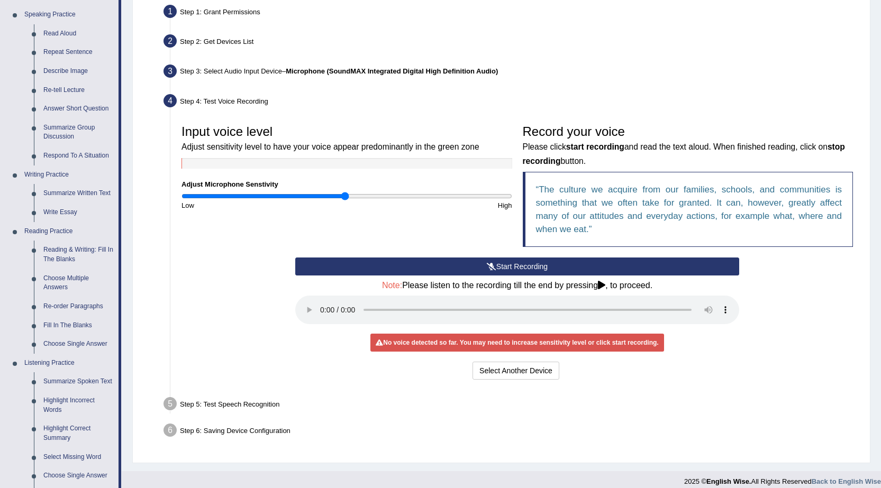
scroll to position [106, 0]
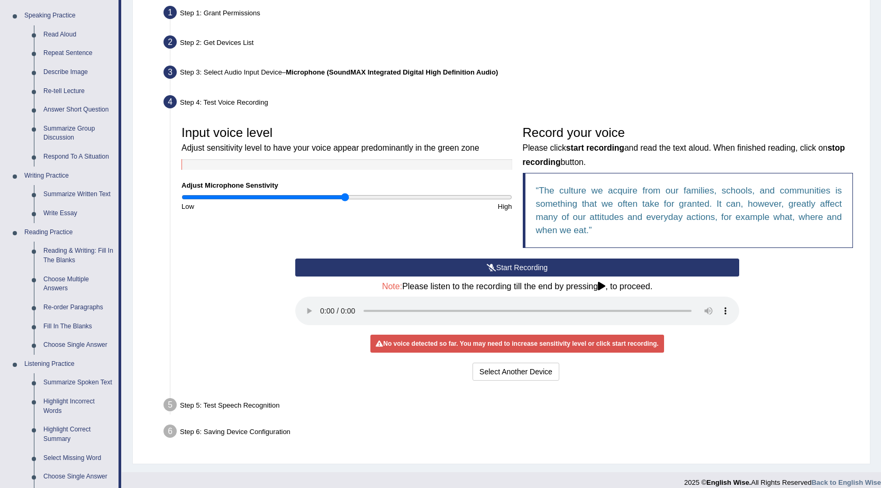
click at [635, 288] on h4 "Note: Please listen to the recording till the end by pressing , to proceed." at bounding box center [517, 287] width 444 height 10
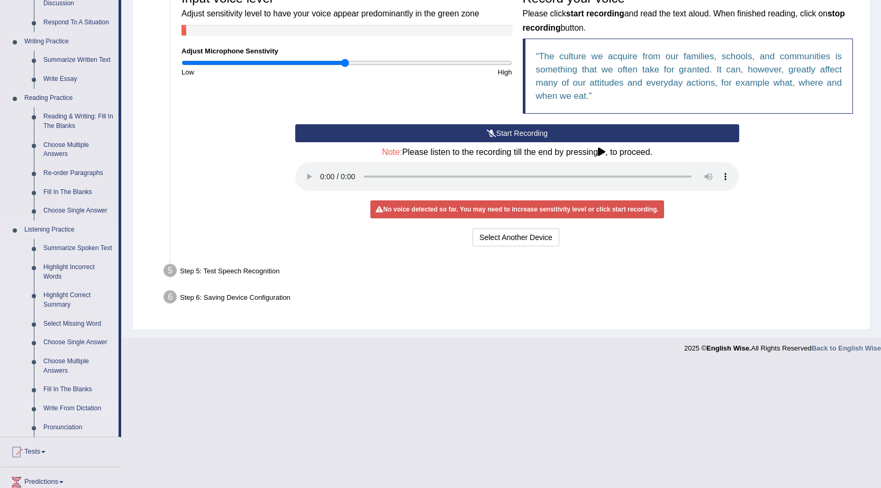
scroll to position [265, 0]
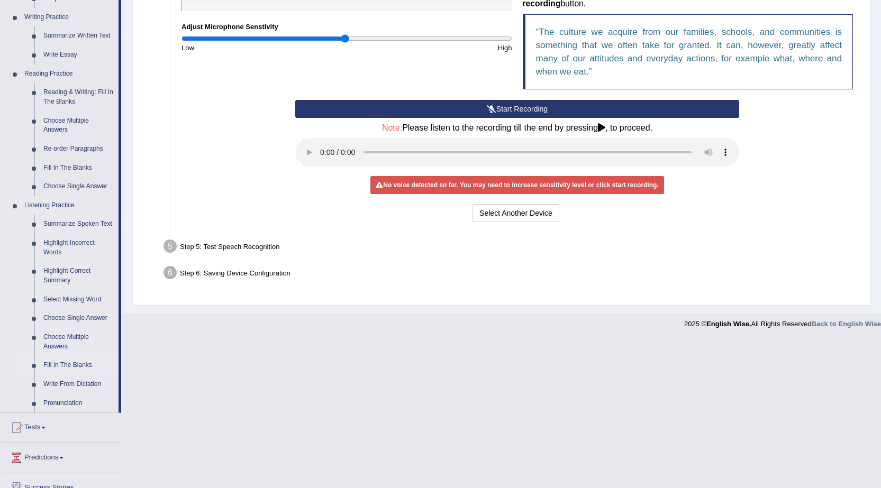
click at [68, 358] on link "Fill In The Blanks" at bounding box center [79, 365] width 80 height 19
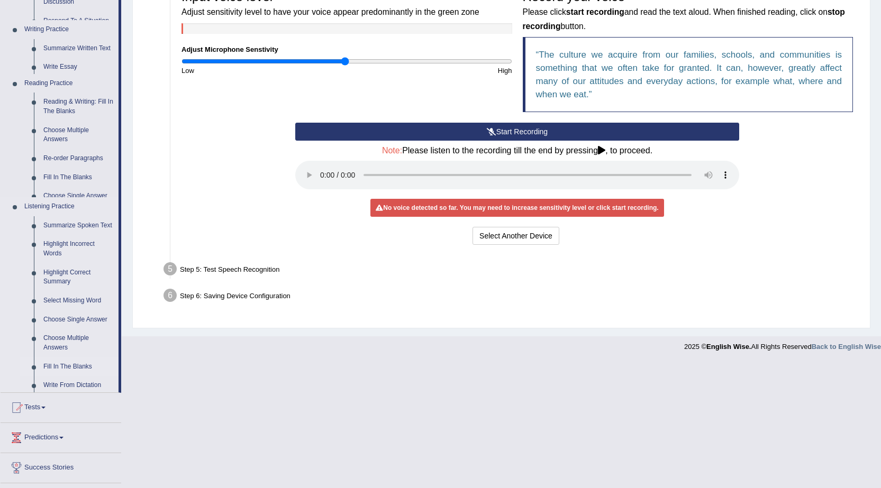
scroll to position [116, 0]
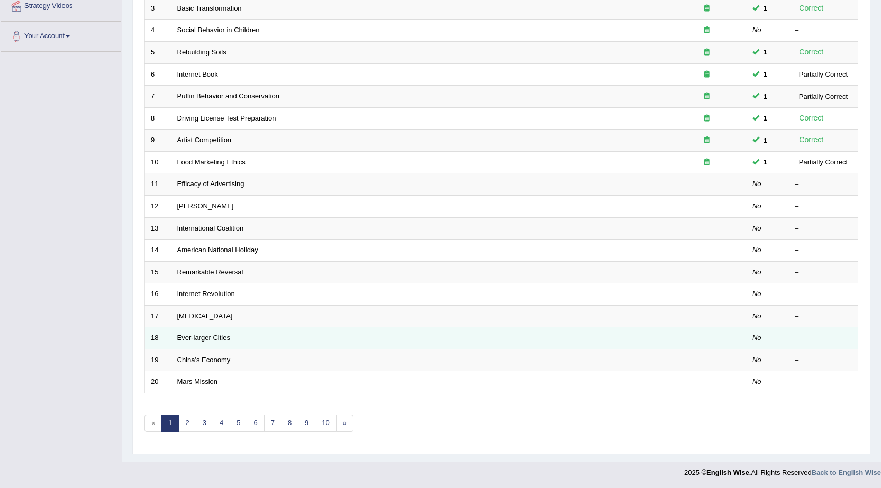
scroll to position [212, 0]
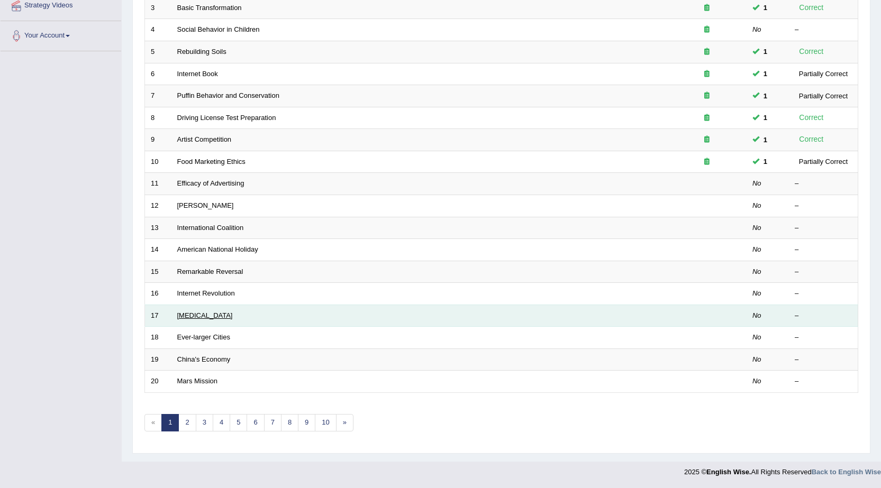
click at [186, 316] on link "[MEDICAL_DATA]" at bounding box center [205, 316] width 56 height 8
